Goal: Navigation & Orientation: Find specific page/section

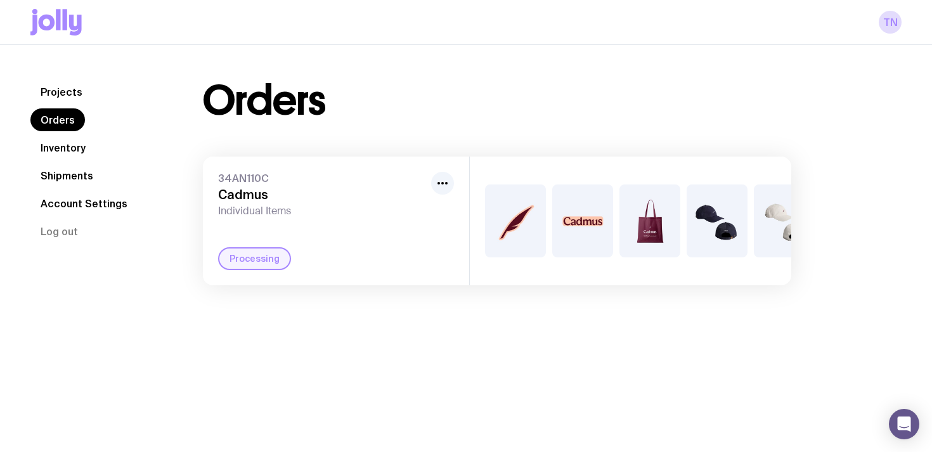
click at [56, 145] on link "Inventory" at bounding box center [62, 147] width 65 height 23
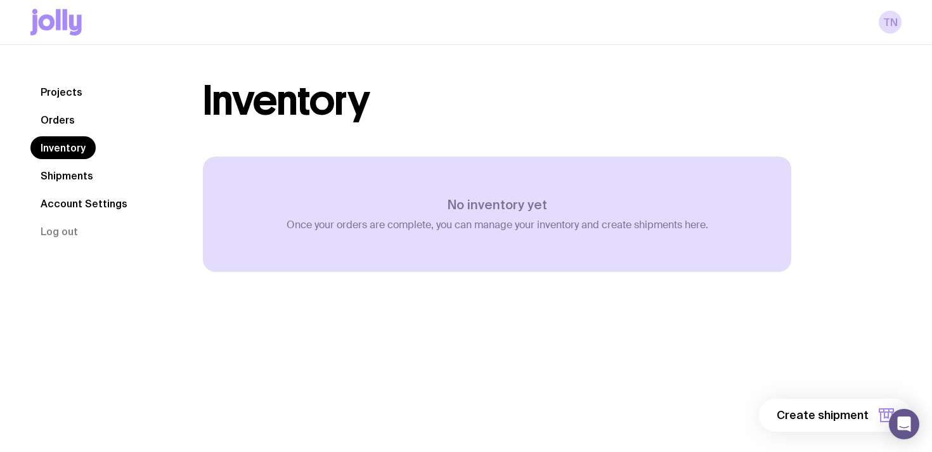
click at [58, 94] on link "Projects" at bounding box center [61, 92] width 62 height 23
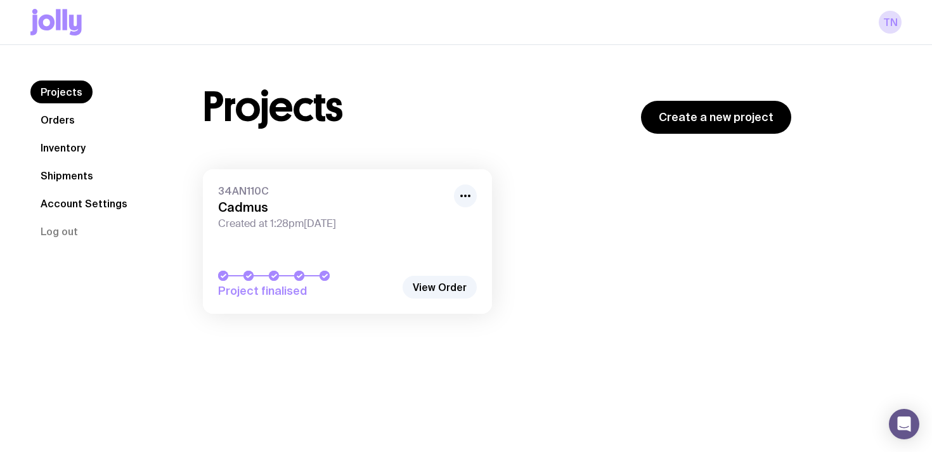
scroll to position [45, 0]
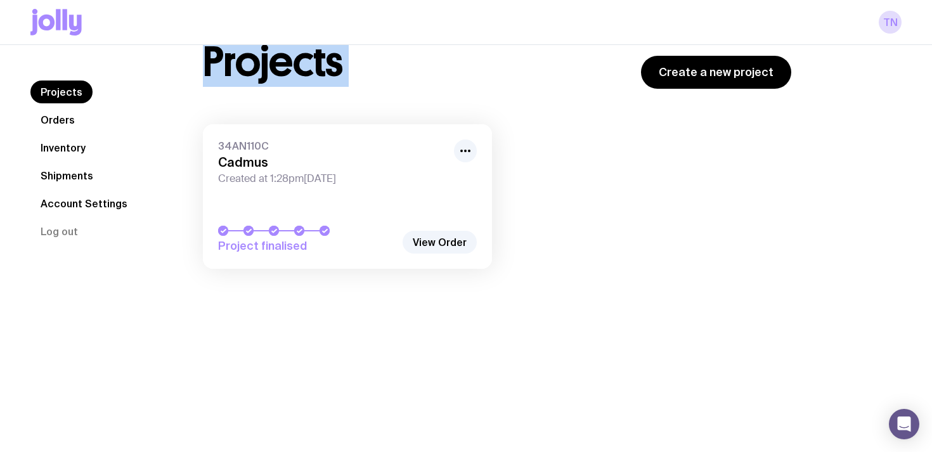
click at [87, 118] on nav "Projects Orders Inventory Shipments Account Settings Log out" at bounding box center [101, 162] width 142 height 162
click at [62, 120] on link "Orders" at bounding box center [57, 119] width 55 height 23
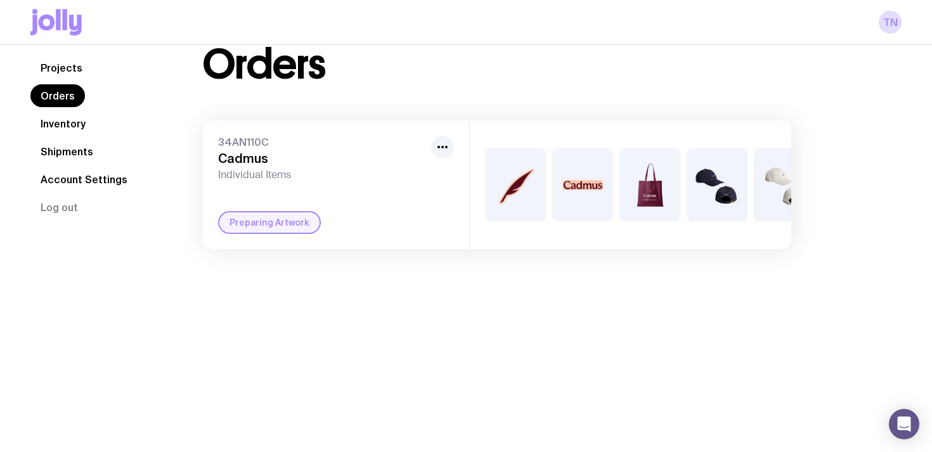
scroll to position [45, 0]
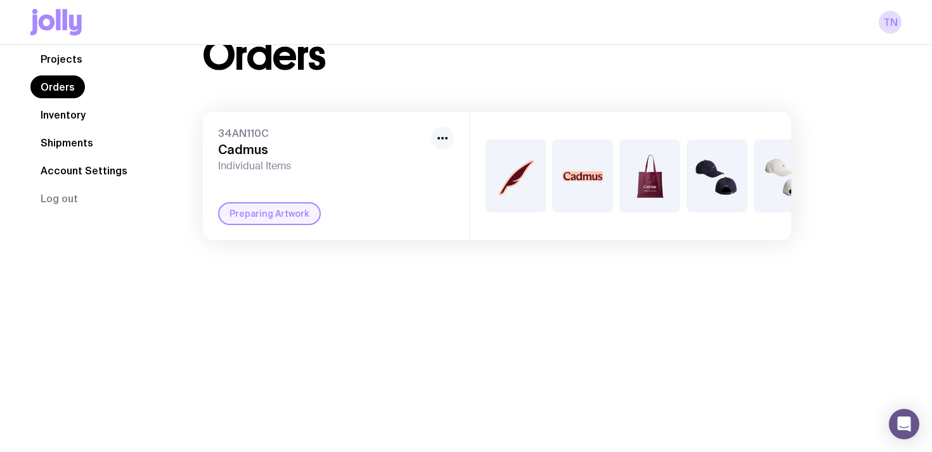
click at [434, 136] on button "button" at bounding box center [442, 138] width 23 height 23
click at [256, 139] on span "34AN110C" at bounding box center [322, 133] width 208 height 13
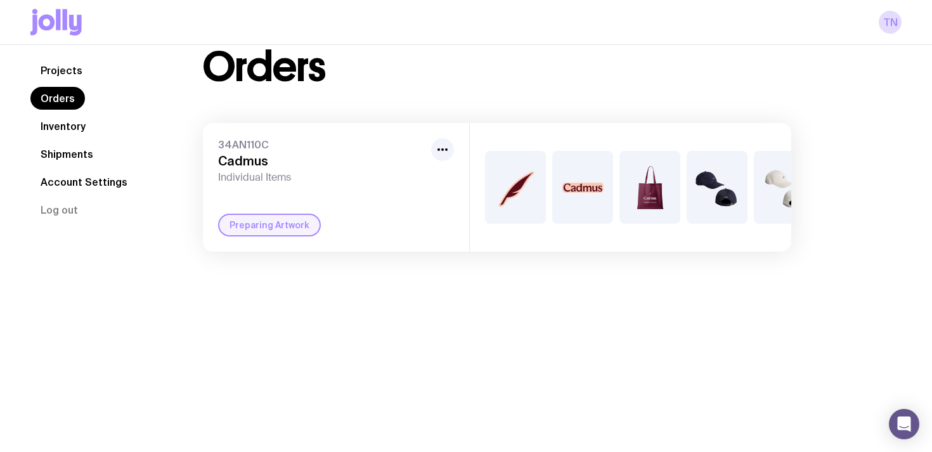
scroll to position [25, 0]
